Goal: Check status: Check status

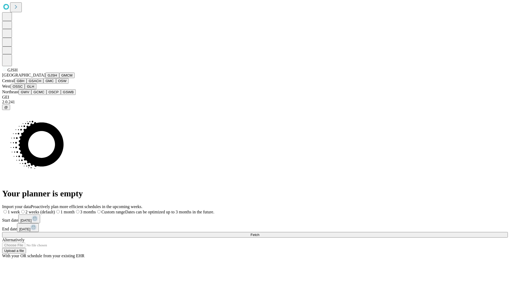
click at [45, 78] on button "GJSH" at bounding box center [52, 76] width 14 height 6
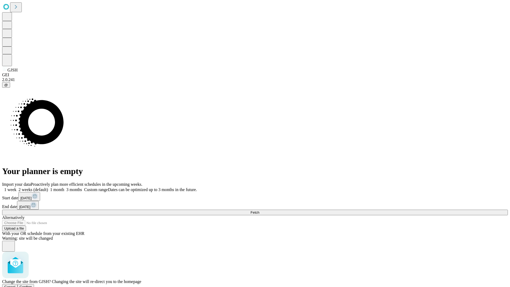
click at [32, 285] on span "Confirm" at bounding box center [26, 287] width 12 height 4
click at [16, 187] on label "1 week" at bounding box center [9, 189] width 14 height 5
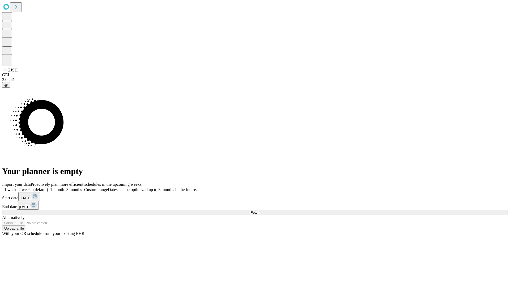
click at [259, 210] on span "Fetch" at bounding box center [255, 212] width 9 height 4
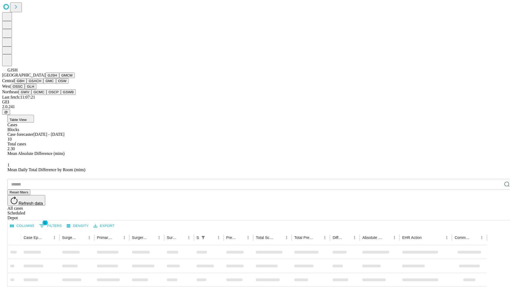
click at [59, 78] on button "GMCM" at bounding box center [66, 76] width 15 height 6
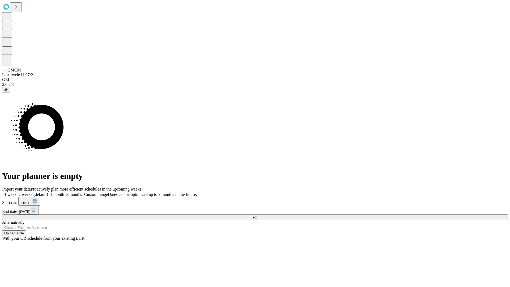
click at [16, 192] on label "1 week" at bounding box center [9, 194] width 14 height 5
click at [259, 215] on span "Fetch" at bounding box center [255, 217] width 9 height 4
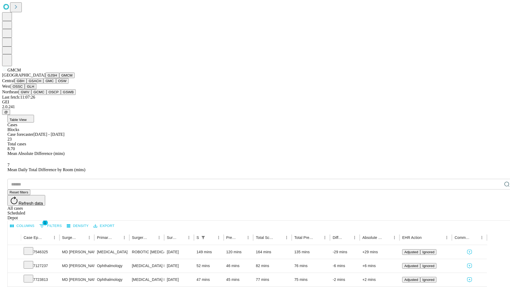
click at [27, 84] on button "GBH" at bounding box center [21, 81] width 12 height 6
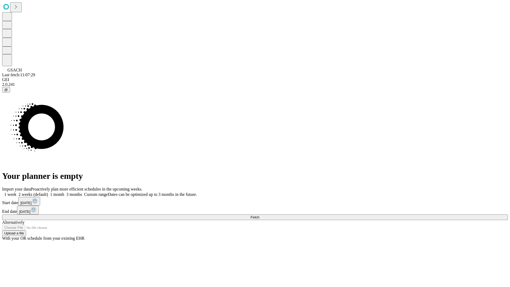
click at [16, 192] on label "1 week" at bounding box center [9, 194] width 14 height 5
click at [259, 215] on span "Fetch" at bounding box center [255, 217] width 9 height 4
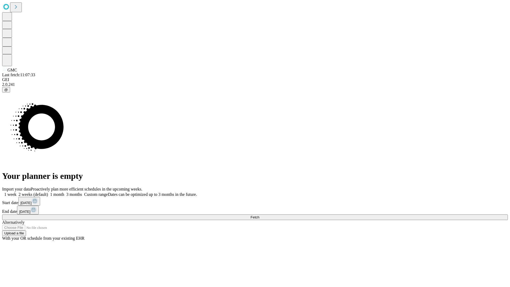
click at [16, 192] on label "1 week" at bounding box center [9, 194] width 14 height 5
click at [259, 215] on span "Fetch" at bounding box center [255, 217] width 9 height 4
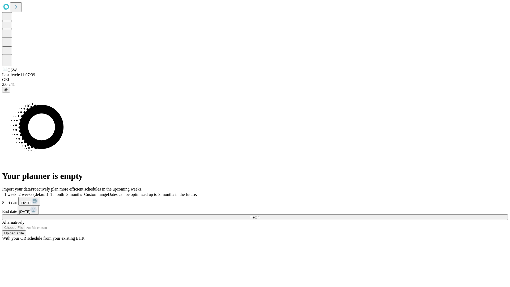
click at [16, 192] on label "1 week" at bounding box center [9, 194] width 14 height 5
click at [259, 215] on span "Fetch" at bounding box center [255, 217] width 9 height 4
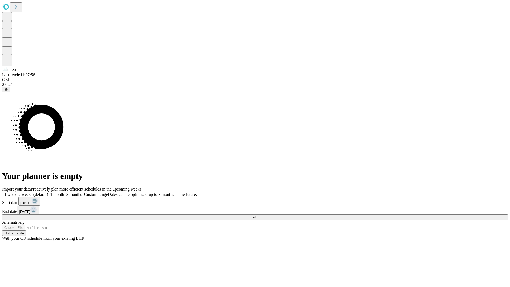
click at [259, 215] on span "Fetch" at bounding box center [255, 217] width 9 height 4
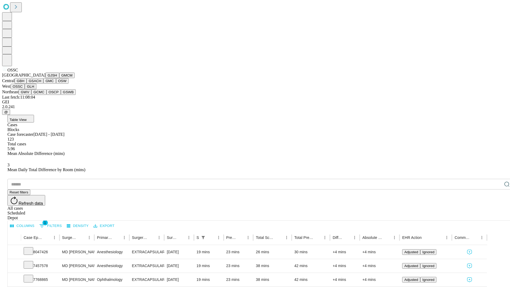
click at [36, 89] on button "GLH" at bounding box center [30, 87] width 11 height 6
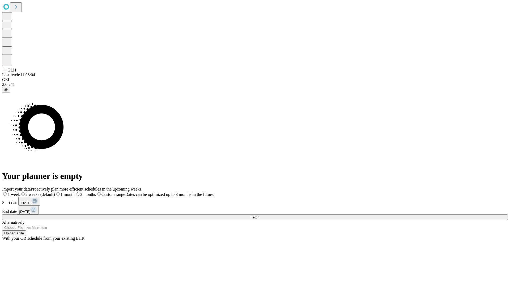
click at [259, 215] on span "Fetch" at bounding box center [255, 217] width 9 height 4
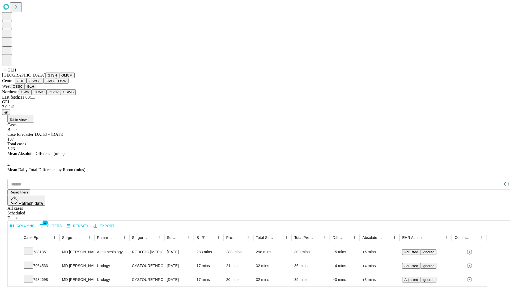
click at [31, 95] on button "GWV" at bounding box center [25, 92] width 13 height 6
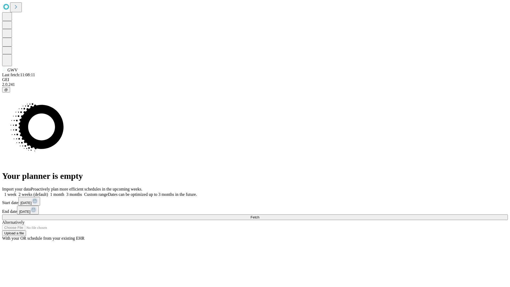
click at [16, 192] on label "1 week" at bounding box center [9, 194] width 14 height 5
click at [259, 215] on span "Fetch" at bounding box center [255, 217] width 9 height 4
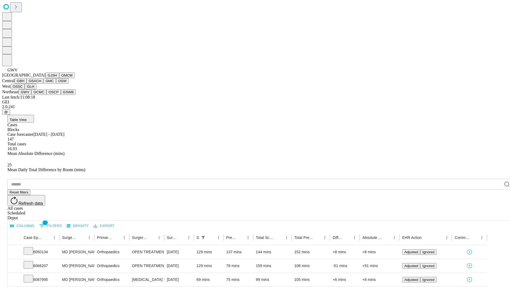
click at [41, 95] on button "GCMC" at bounding box center [38, 92] width 15 height 6
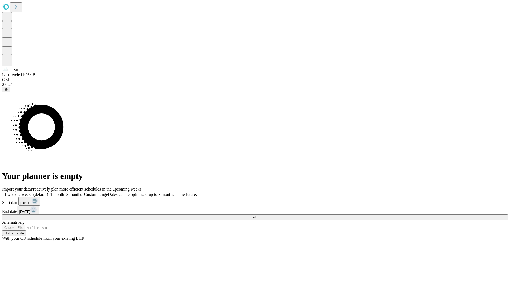
click at [16, 192] on label "1 week" at bounding box center [9, 194] width 14 height 5
click at [259, 215] on span "Fetch" at bounding box center [255, 217] width 9 height 4
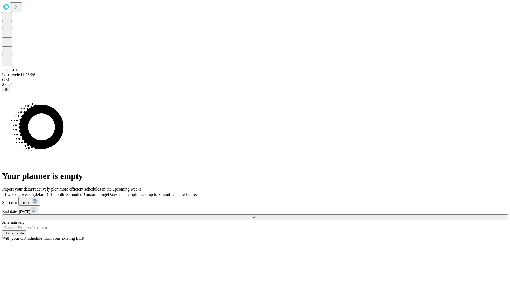
click at [16, 192] on label "1 week" at bounding box center [9, 194] width 14 height 5
click at [259, 215] on span "Fetch" at bounding box center [255, 217] width 9 height 4
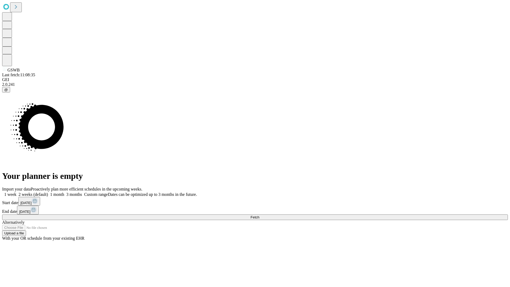
click at [16, 192] on label "1 week" at bounding box center [9, 194] width 14 height 5
click at [259, 215] on span "Fetch" at bounding box center [255, 217] width 9 height 4
